Goal: Information Seeking & Learning: Learn about a topic

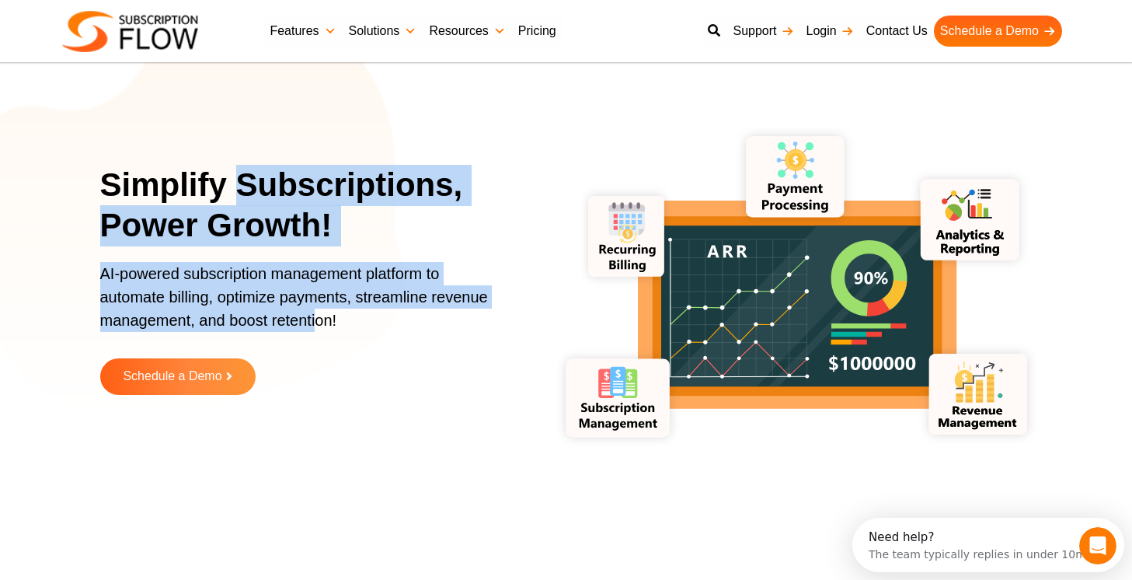
drag, startPoint x: 244, startPoint y: 185, endPoint x: 317, endPoint y: 324, distance: 157.1
click at [317, 324] on div "Simplify Subscriptions, Power Growth! AI-powered subscription management platfo…" at bounding box center [312, 291] width 424 height 253
click at [317, 324] on p "AI-powered subscription management platform to automate billing, optimize payme…" at bounding box center [302, 304] width 404 height 85
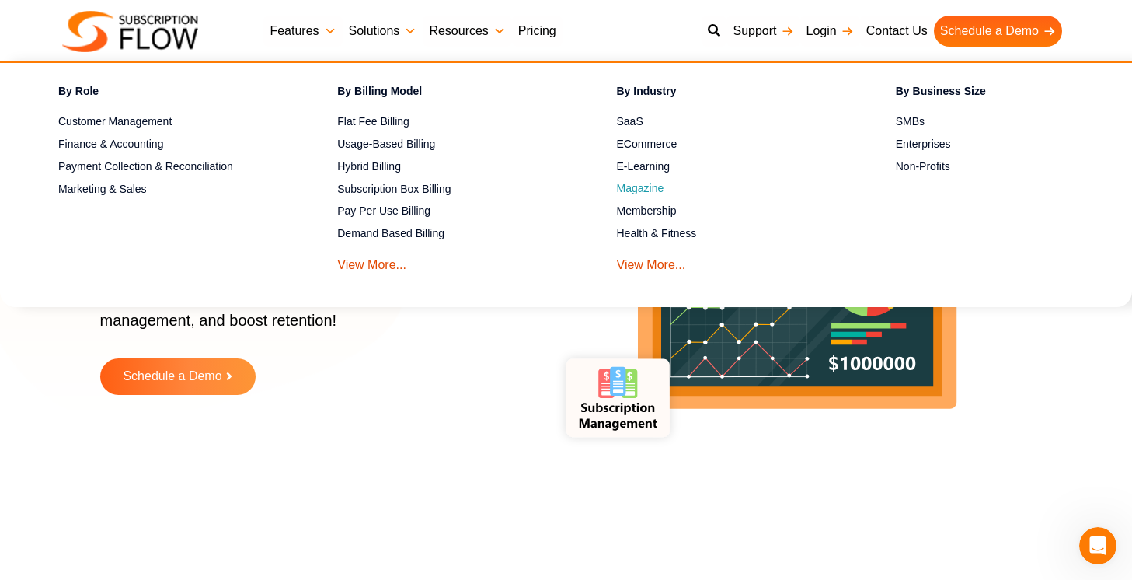
click at [643, 193] on link "Magazine" at bounding box center [729, 189] width 225 height 19
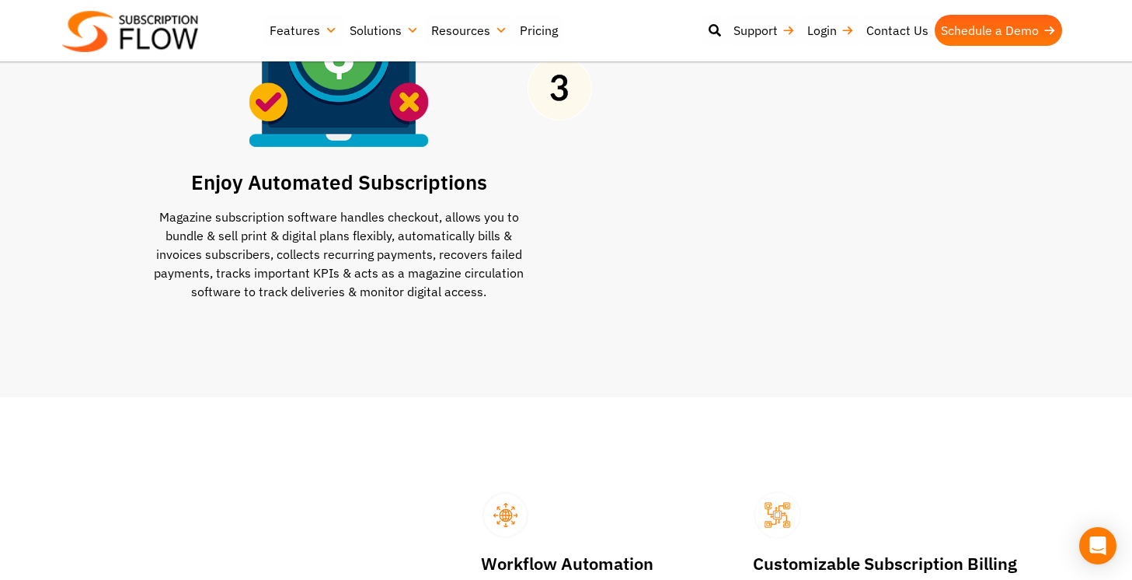
scroll to position [1742, 0]
